Goal: Find specific page/section: Find specific page/section

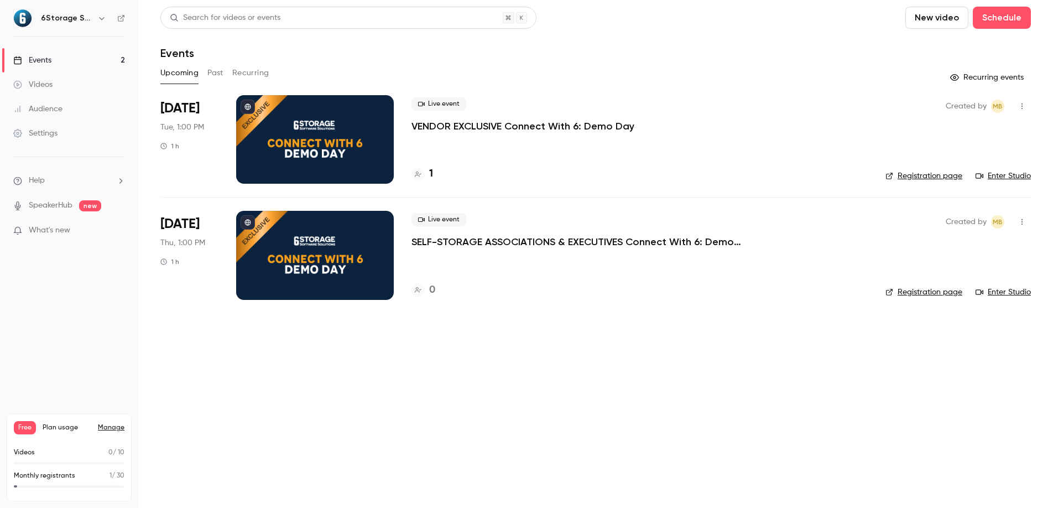
click at [45, 60] on div "Events" at bounding box center [32, 60] width 38 height 11
click at [54, 136] on div "Settings" at bounding box center [35, 133] width 44 height 11
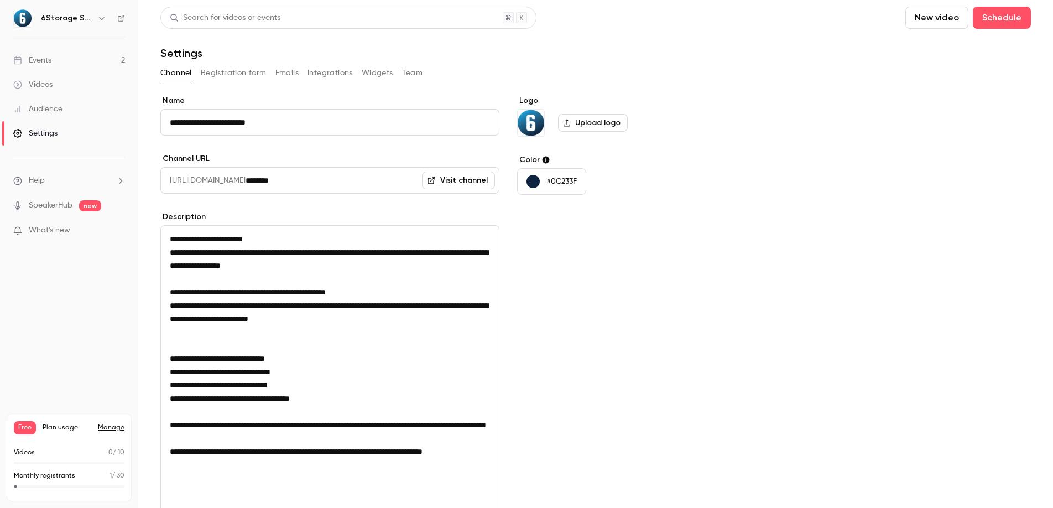
scroll to position [155, 0]
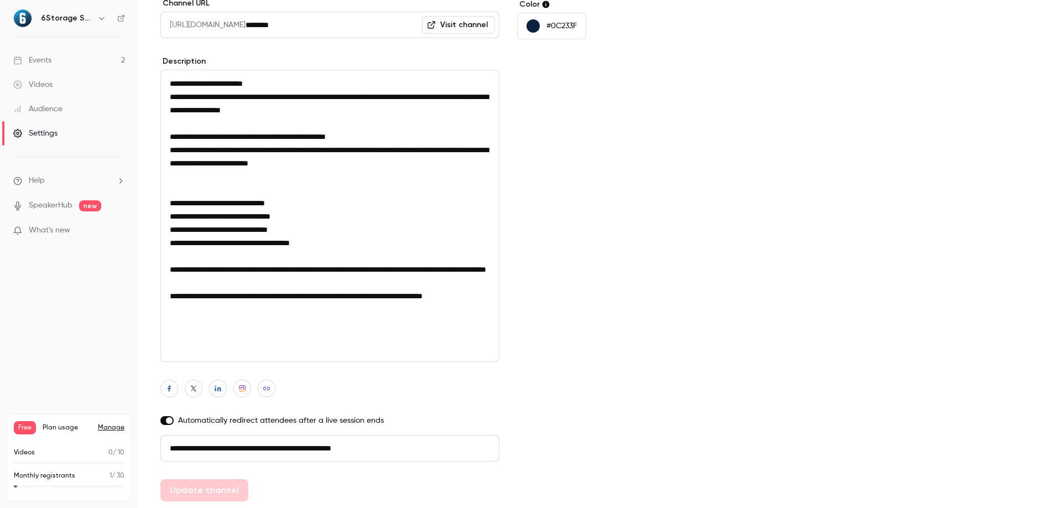
click at [54, 64] on link "Events 2" at bounding box center [69, 60] width 138 height 24
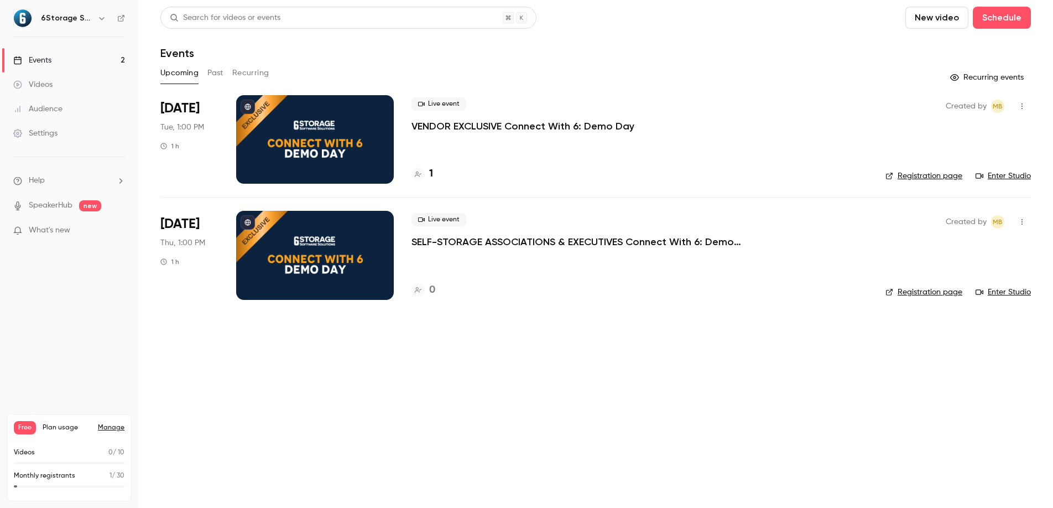
click at [53, 82] on link "Videos" at bounding box center [69, 84] width 138 height 24
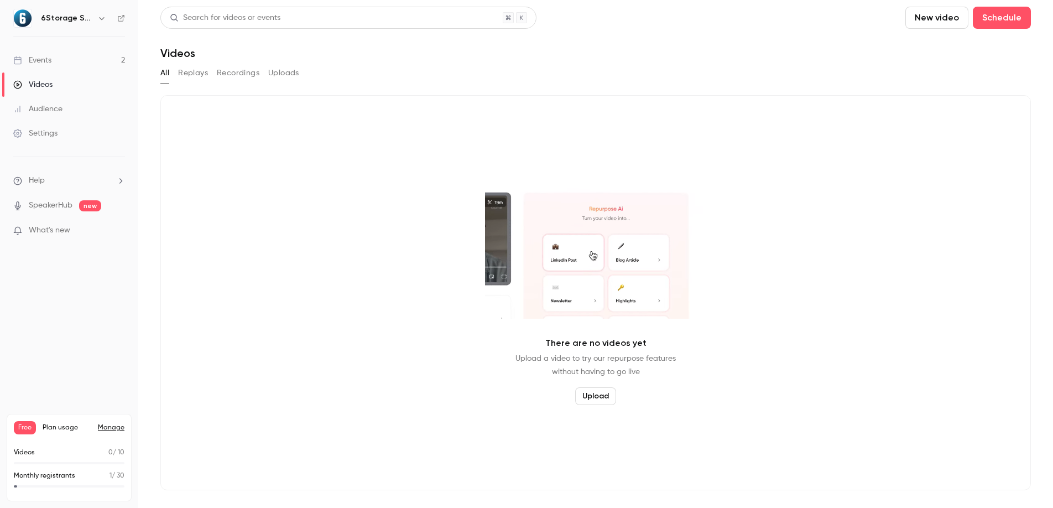
click at [48, 61] on div "Events" at bounding box center [32, 60] width 38 height 11
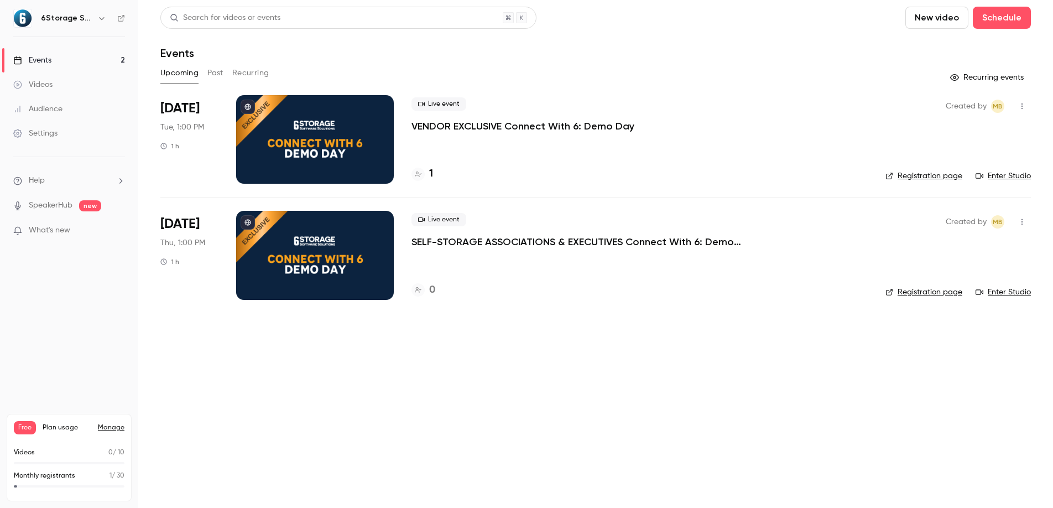
click at [214, 74] on button "Past" at bounding box center [215, 73] width 16 height 18
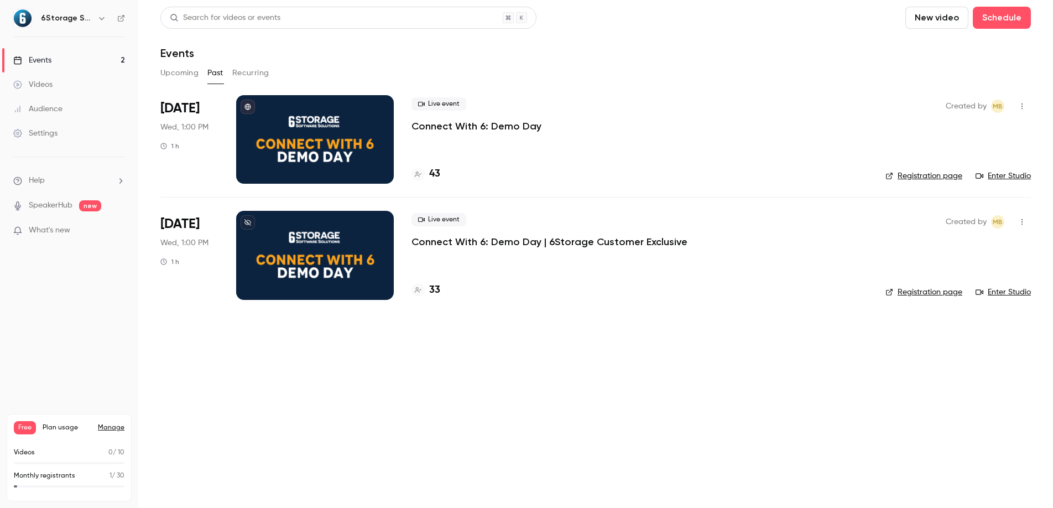
click at [428, 292] on div "33" at bounding box center [426, 290] width 29 height 15
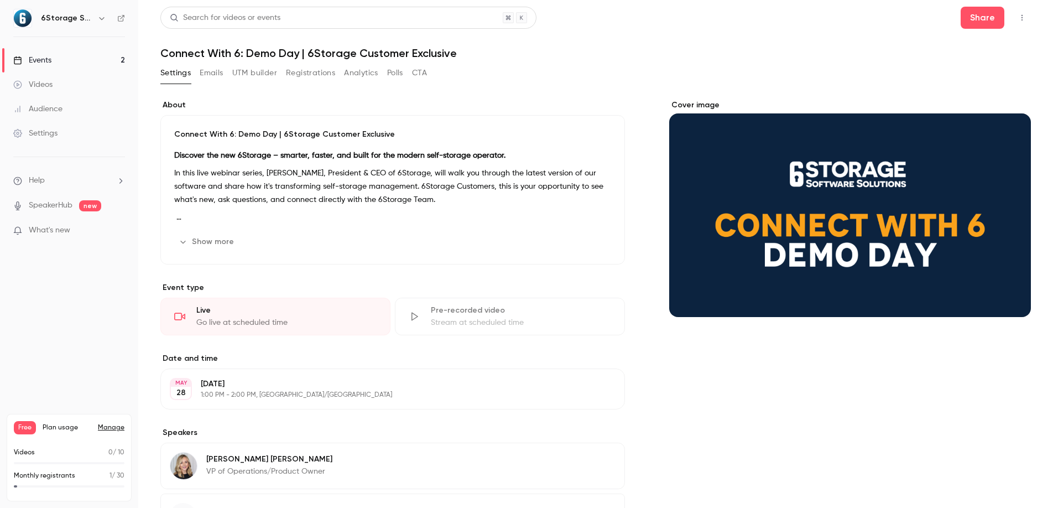
click at [298, 74] on button "Registrations" at bounding box center [310, 73] width 49 height 18
